Goal: Task Accomplishment & Management: Manage account settings

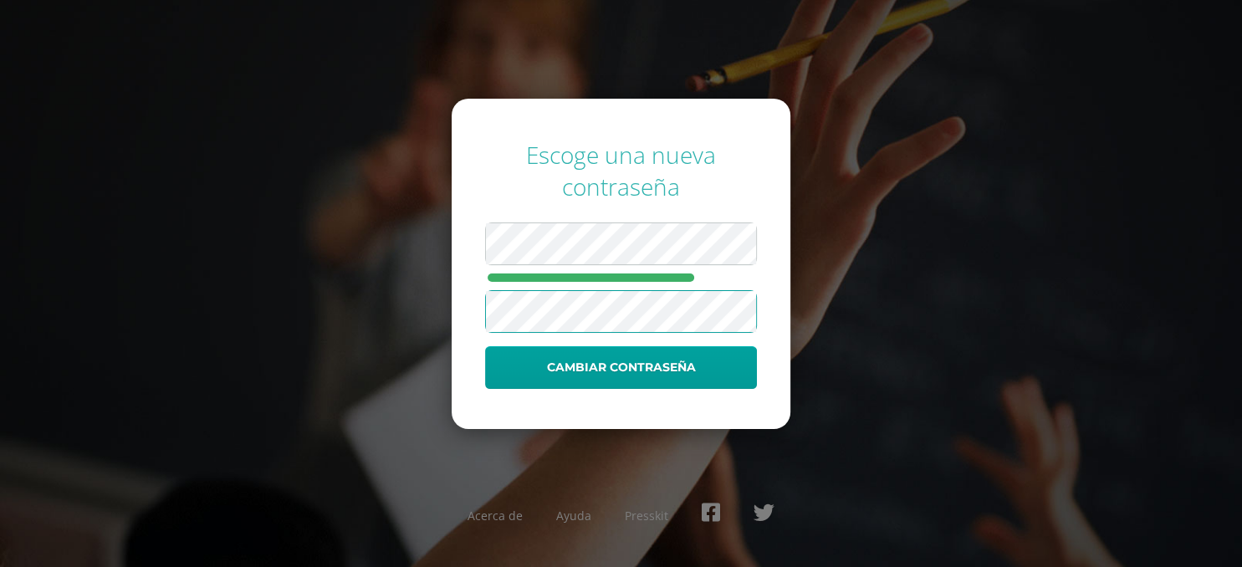
click at [485, 346] on button "Cambiar contraseña" at bounding box center [621, 367] width 272 height 43
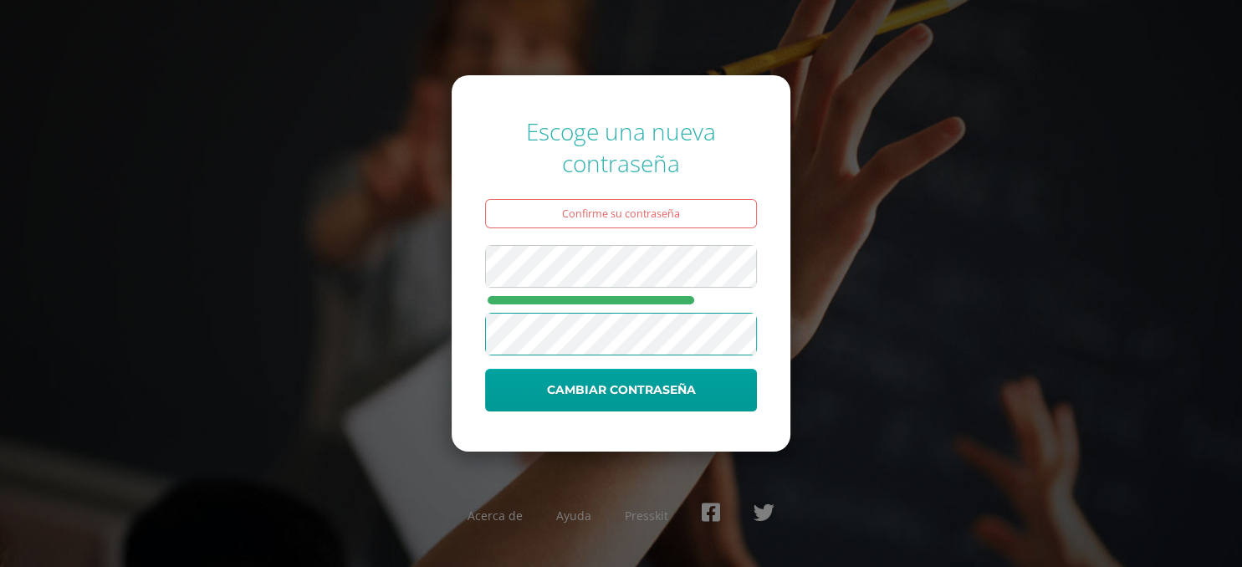
click at [485, 369] on button "Cambiar contraseña" at bounding box center [621, 390] width 272 height 43
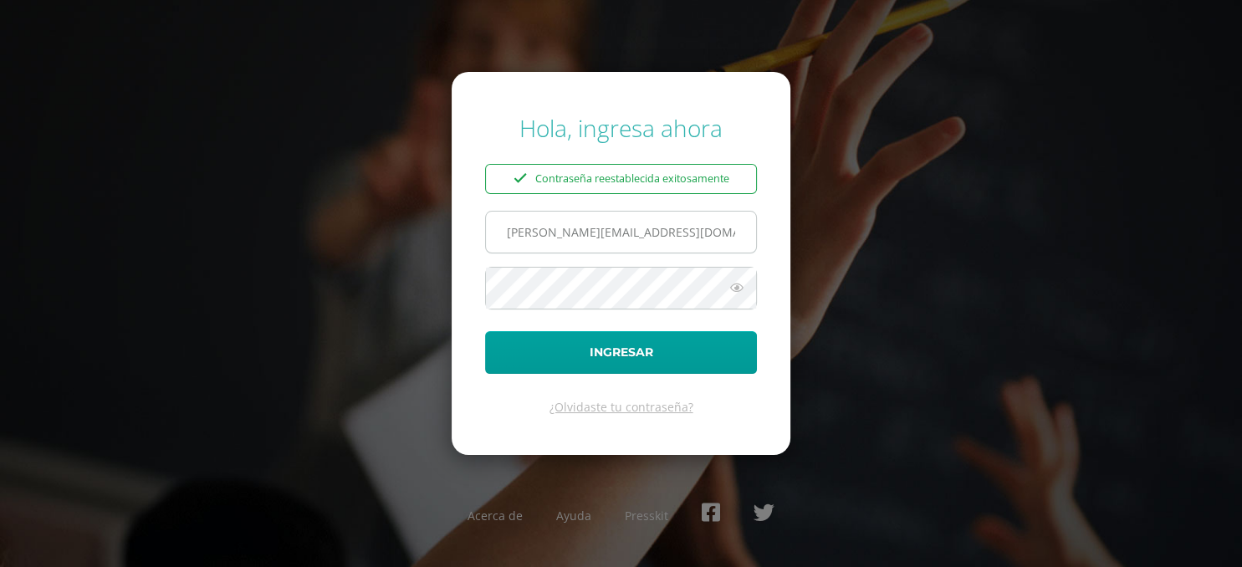
type input "[PERSON_NAME][EMAIL_ADDRESS][DOMAIN_NAME]"
click at [736, 294] on icon at bounding box center [737, 288] width 22 height 20
click at [485, 331] on button "Ingresar" at bounding box center [621, 352] width 272 height 43
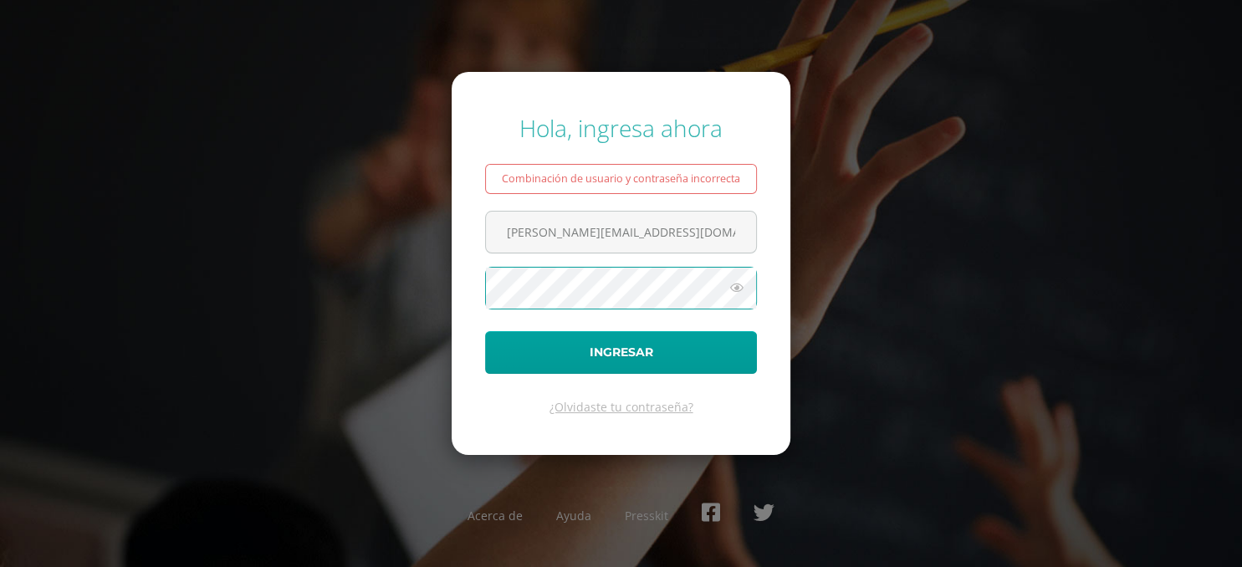
click at [733, 280] on icon at bounding box center [737, 288] width 22 height 20
click at [485, 331] on button "Ingresar" at bounding box center [621, 352] width 272 height 43
click at [741, 291] on icon at bounding box center [737, 288] width 22 height 20
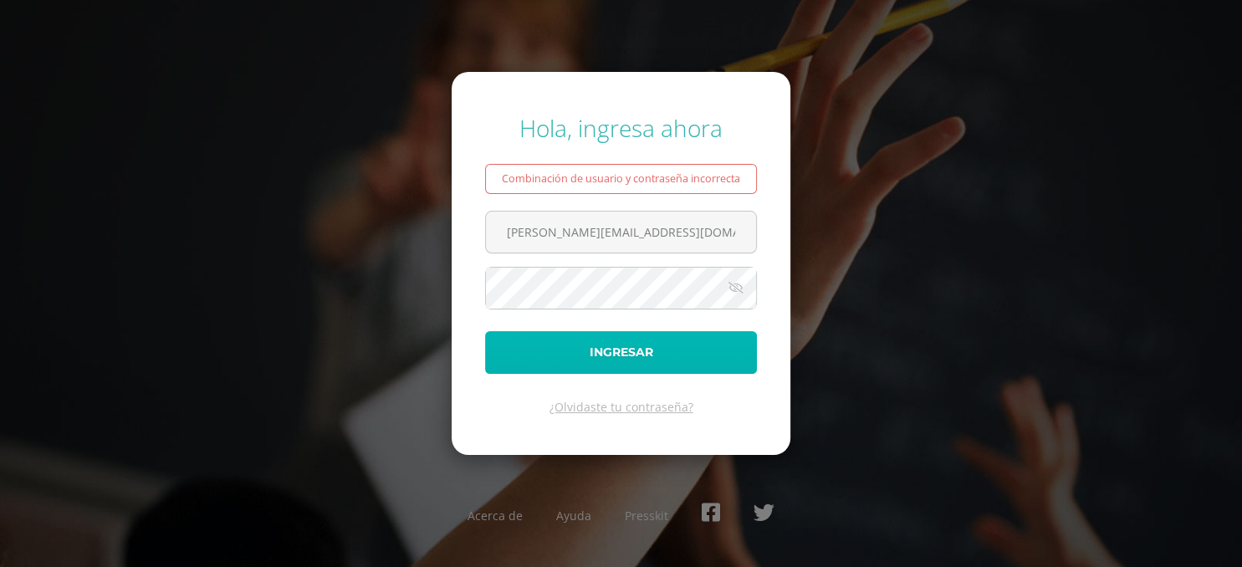
click at [657, 349] on button "Ingresar" at bounding box center [621, 352] width 272 height 43
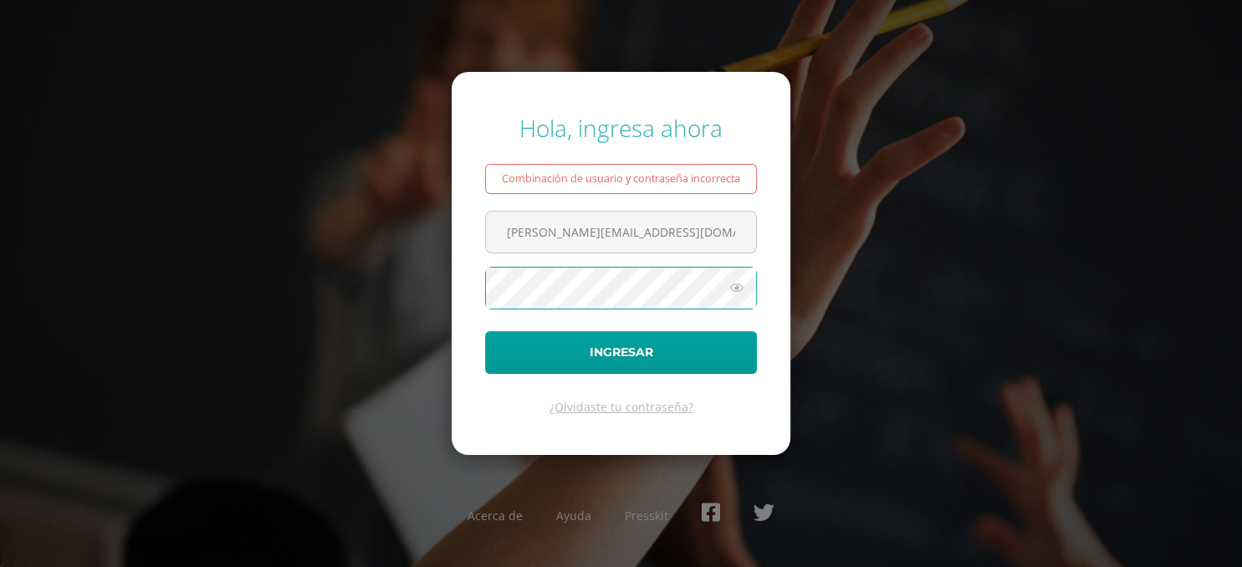
click at [485, 331] on button "Ingresar" at bounding box center [621, 352] width 272 height 43
click at [731, 296] on icon at bounding box center [737, 288] width 22 height 20
